Goal: Information Seeking & Learning: Understand process/instructions

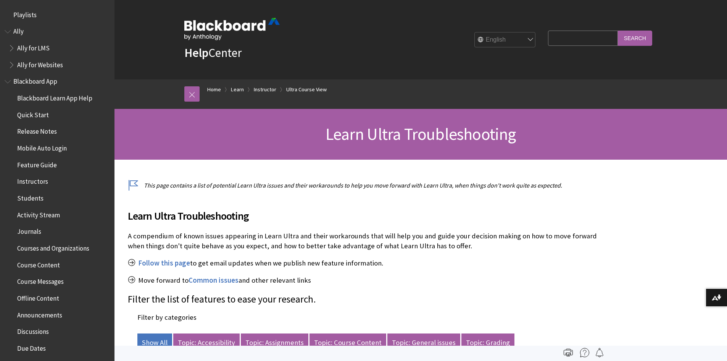
scroll to position [957, 0]
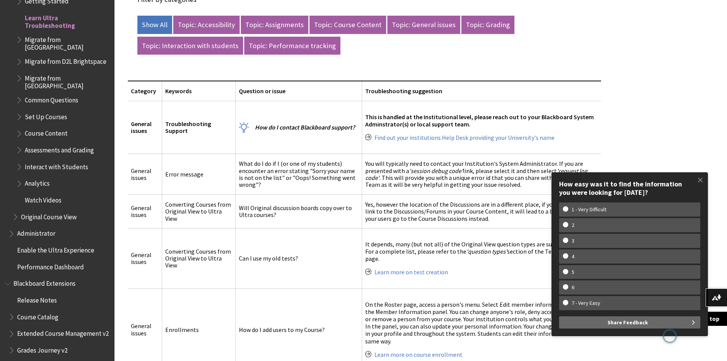
drag, startPoint x: 438, startPoint y: 232, endPoint x: 436, endPoint y: 258, distance: 26.4
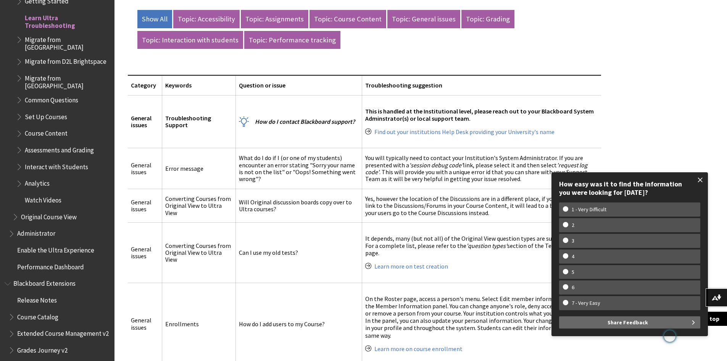
click at [700, 178] on span at bounding box center [701, 180] width 16 height 16
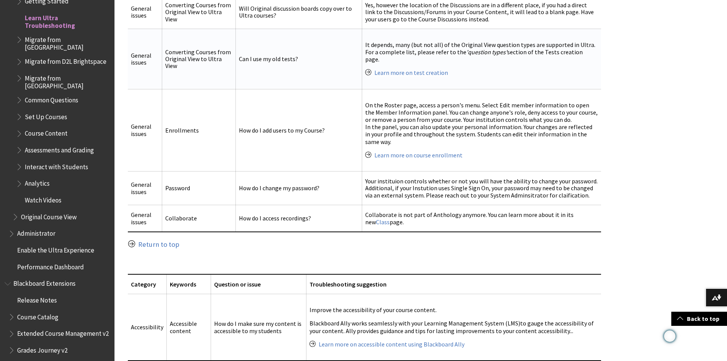
scroll to position [533, 0]
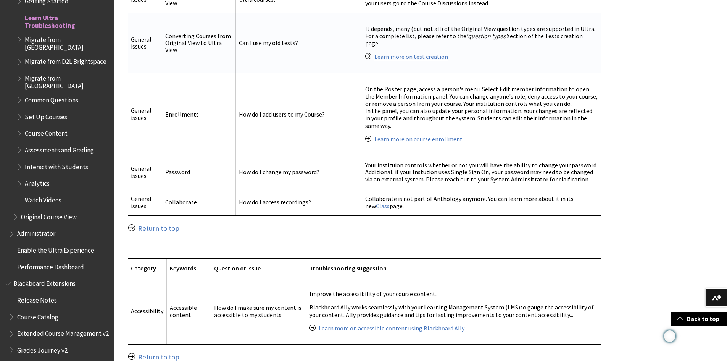
drag, startPoint x: 290, startPoint y: 196, endPoint x: 288, endPoint y: 220, distance: 24.1
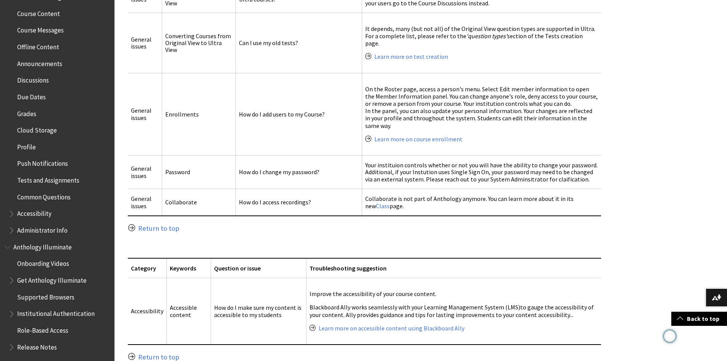
scroll to position [162, 0]
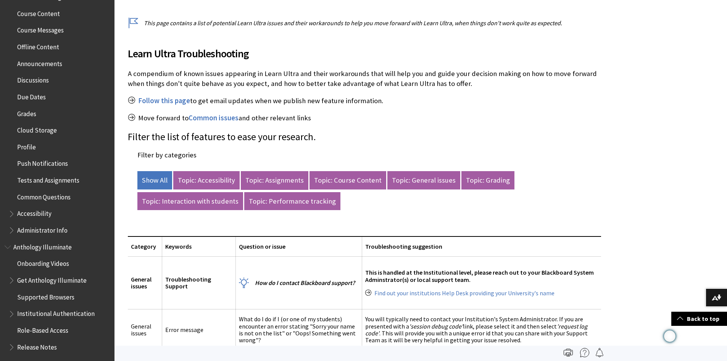
click at [286, 180] on link "Topic: Assignments" at bounding box center [275, 180] width 68 height 18
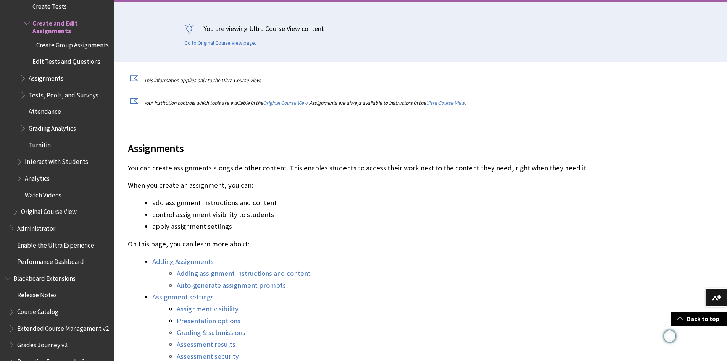
scroll to position [174, 0]
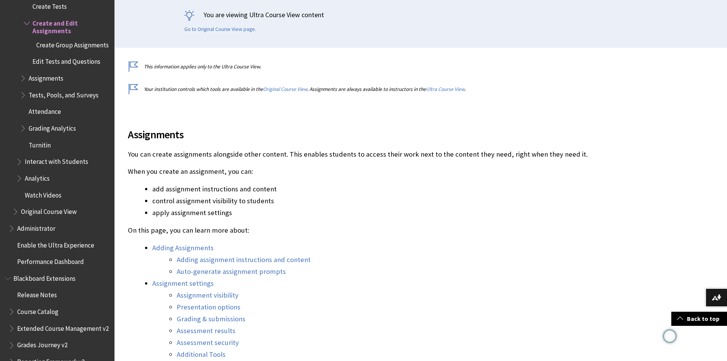
drag, startPoint x: 258, startPoint y: 297, endPoint x: 239, endPoint y: 319, distance: 29.0
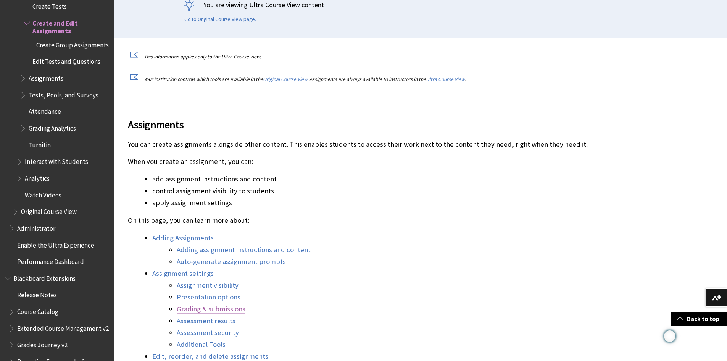
scroll to position [370, 0]
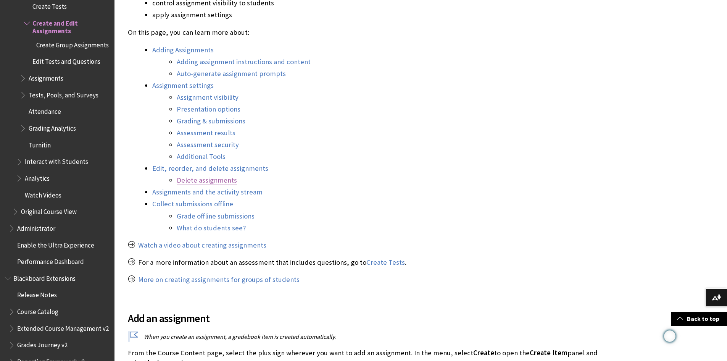
click at [221, 181] on link "Delete assignments" at bounding box center [207, 180] width 60 height 9
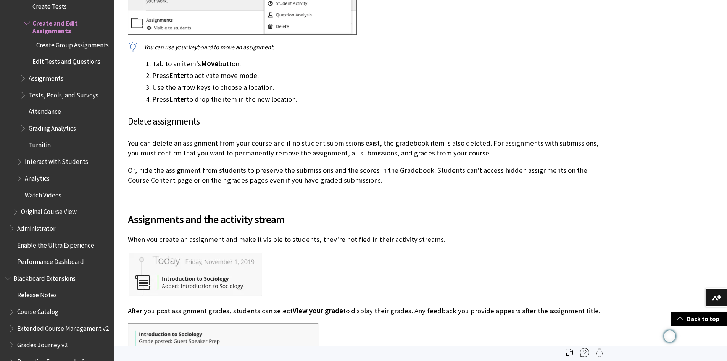
drag, startPoint x: 389, startPoint y: 188, endPoint x: 396, endPoint y: 150, distance: 38.7
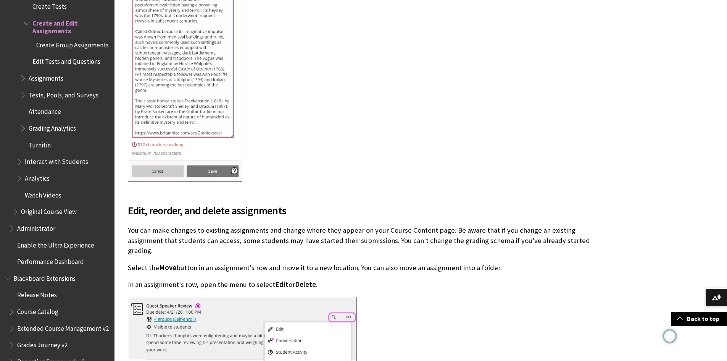
scroll to position [4701, 0]
